Goal: Task Accomplishment & Management: Manage account settings

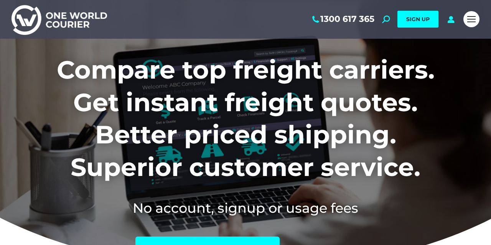
click at [471, 20] on div "Mobile menu icon" at bounding box center [471, 19] width 8 height 6
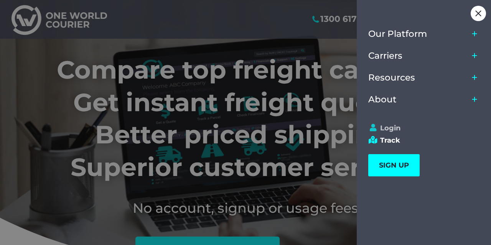
click at [392, 128] on link "Login" at bounding box center [420, 128] width 104 height 8
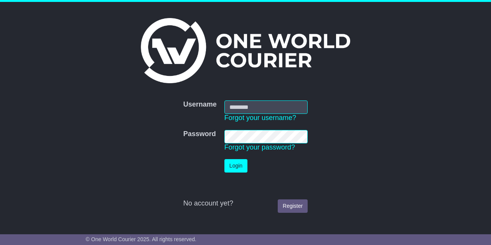
click at [244, 108] on input "Username" at bounding box center [265, 106] width 83 height 13
type input "**********"
click at [237, 164] on button "Login" at bounding box center [235, 165] width 23 height 13
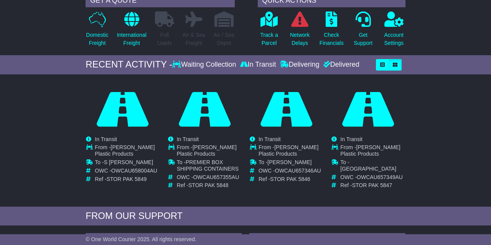
scroll to position [159, 0]
